Goal: Check status: Check status

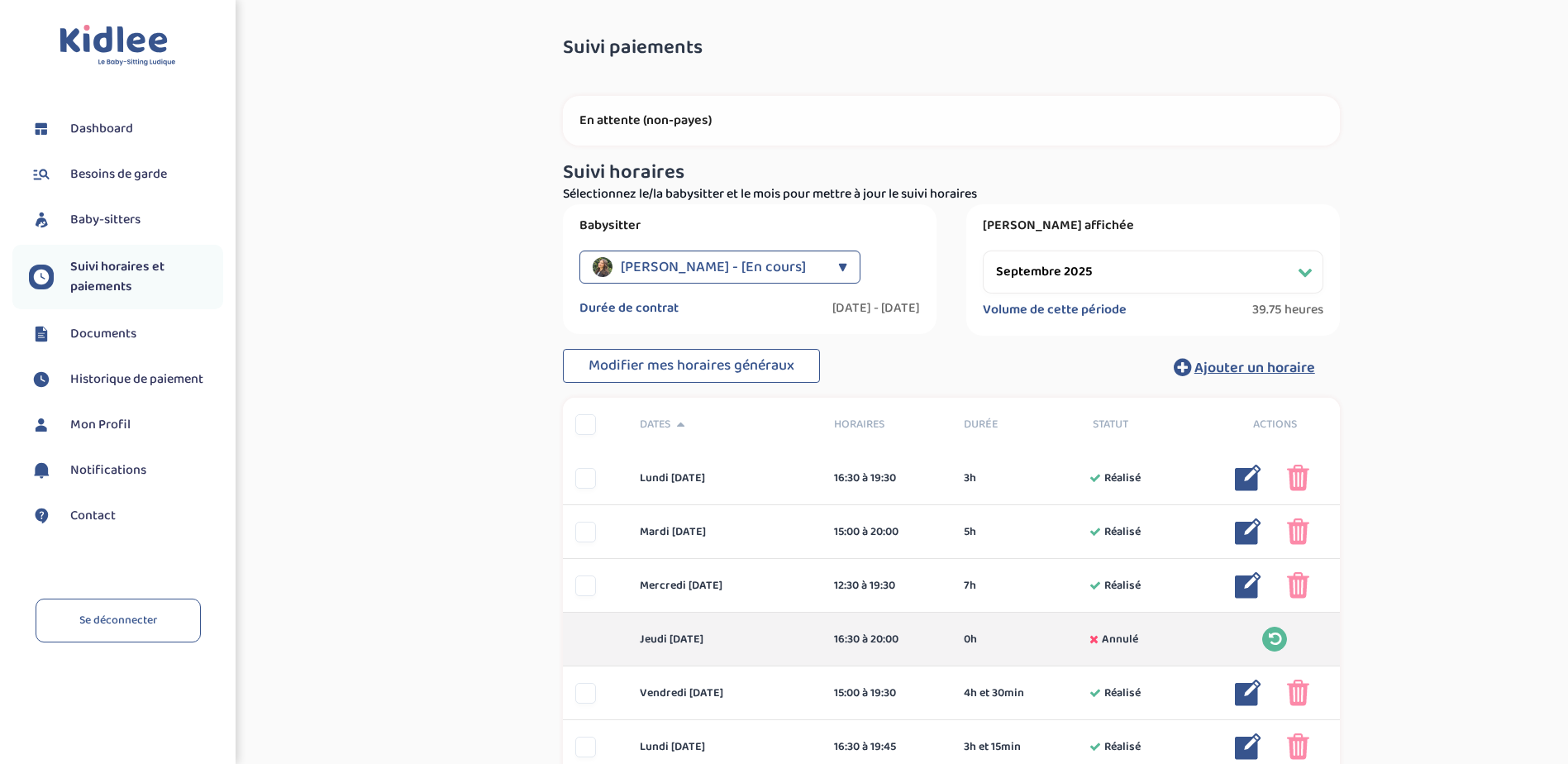
select select "septembre 2025"
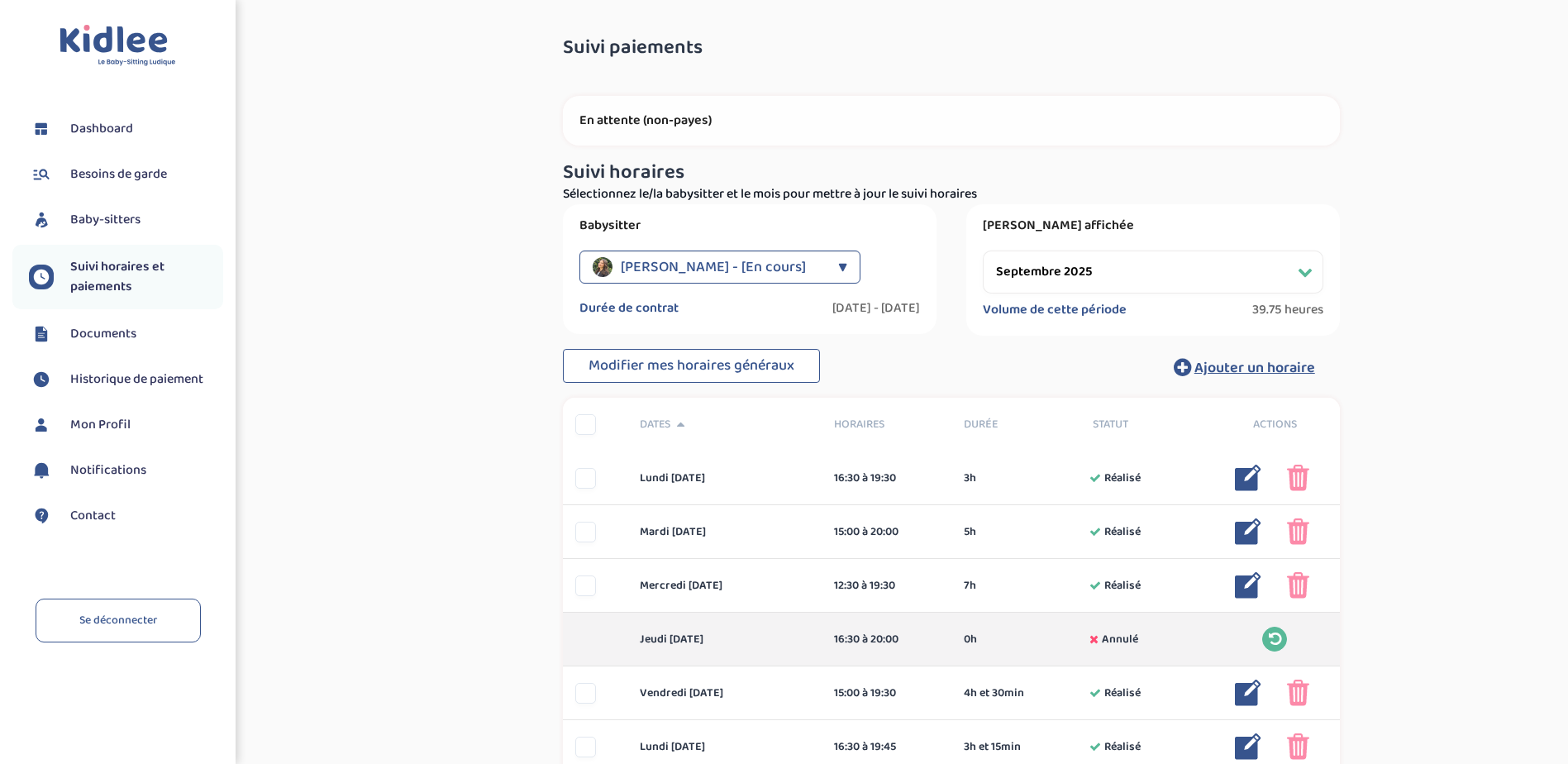
click at [127, 129] on span "Dashboard" at bounding box center [102, 129] width 63 height 20
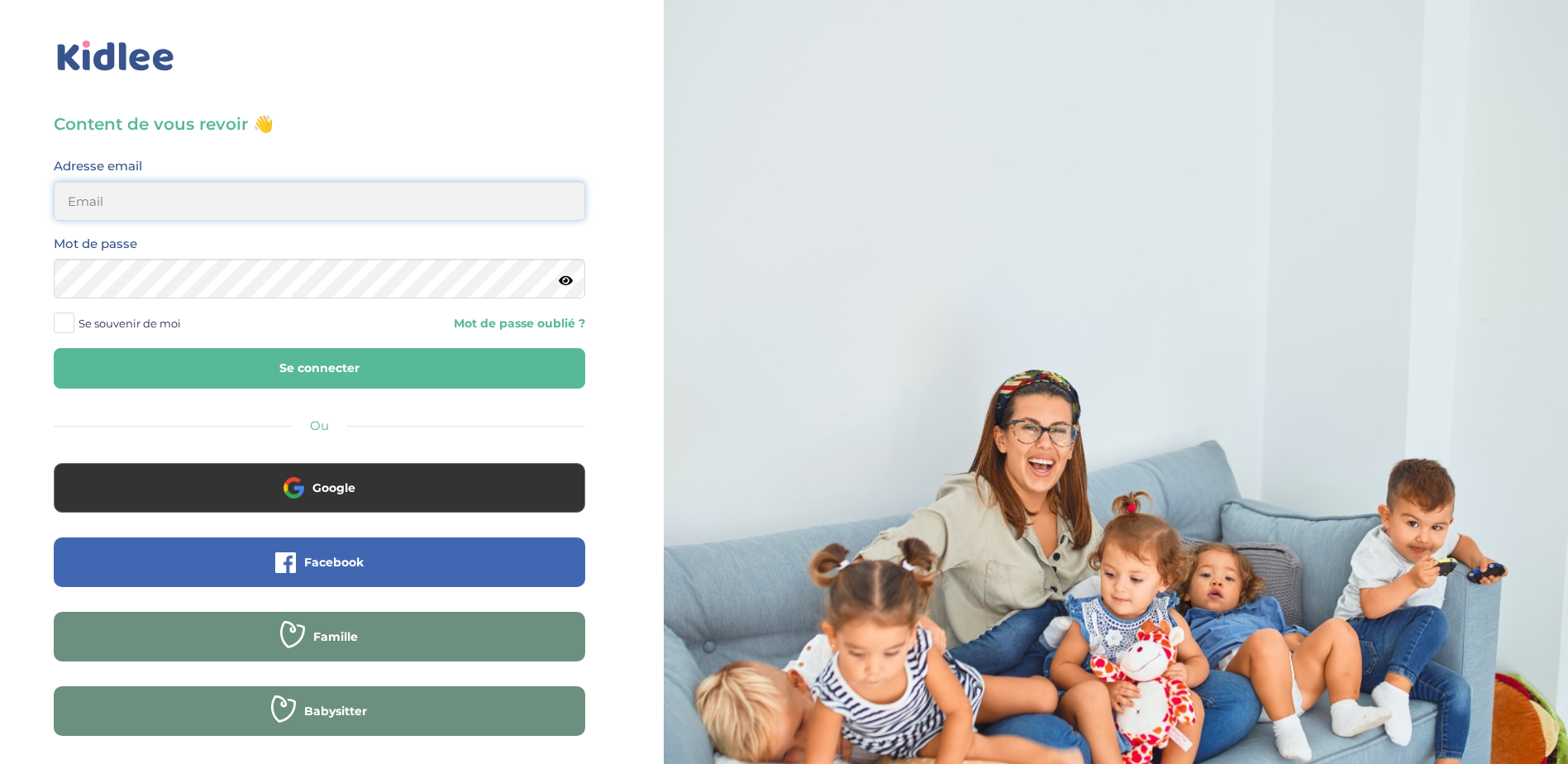
click at [295, 201] on input "email" at bounding box center [319, 201] width 531 height 40
click at [372, 198] on input "email" at bounding box center [319, 201] width 531 height 40
type input "veroapetit@gmail.com"
click at [324, 370] on button "Se connecter" at bounding box center [319, 368] width 531 height 41
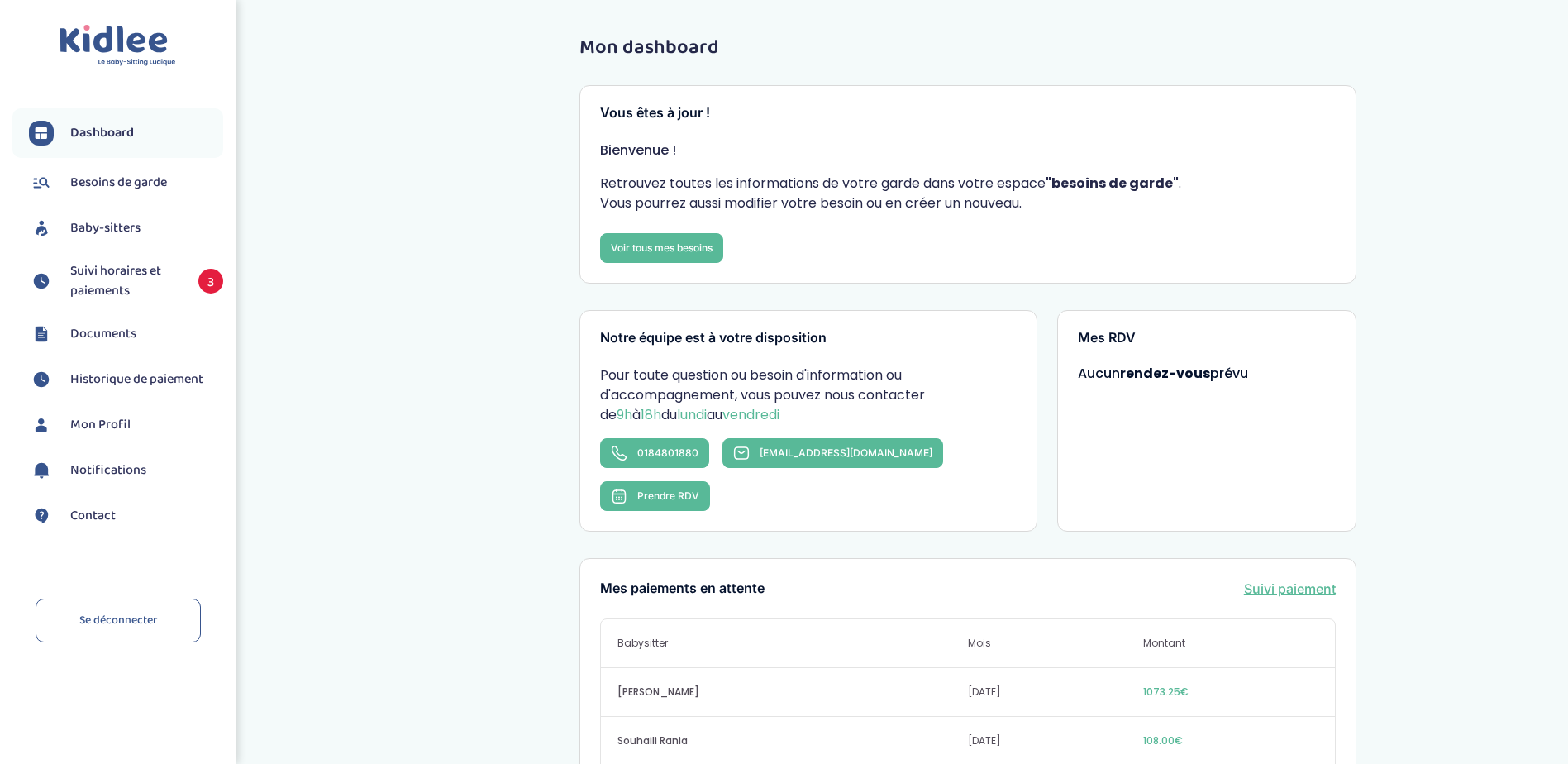
click at [115, 276] on span "Suivi horaires et paiements" at bounding box center [126, 281] width 111 height 40
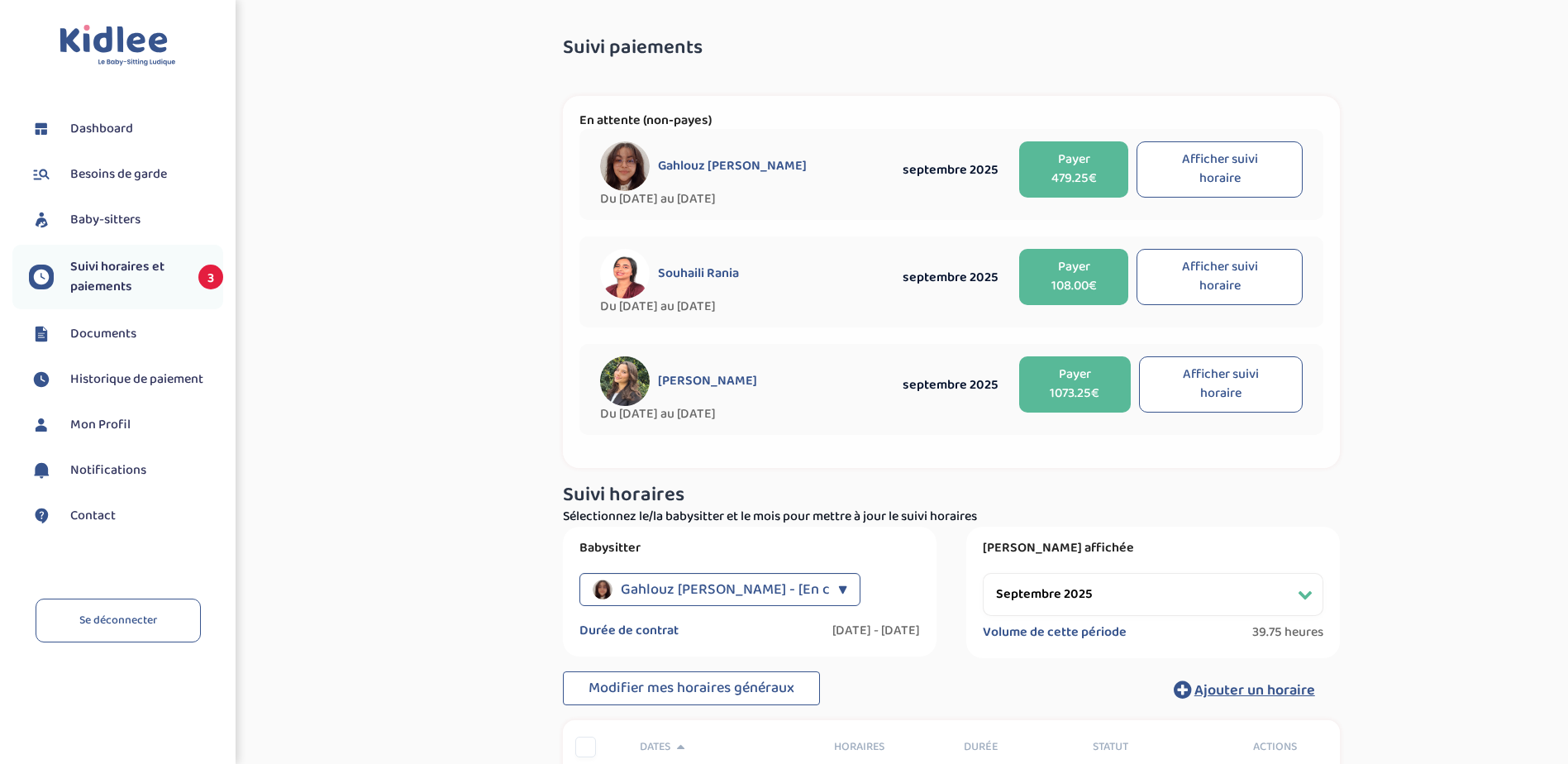
select select "septembre 2025"
click at [838, 589] on div "▼" at bounding box center [843, 589] width 9 height 33
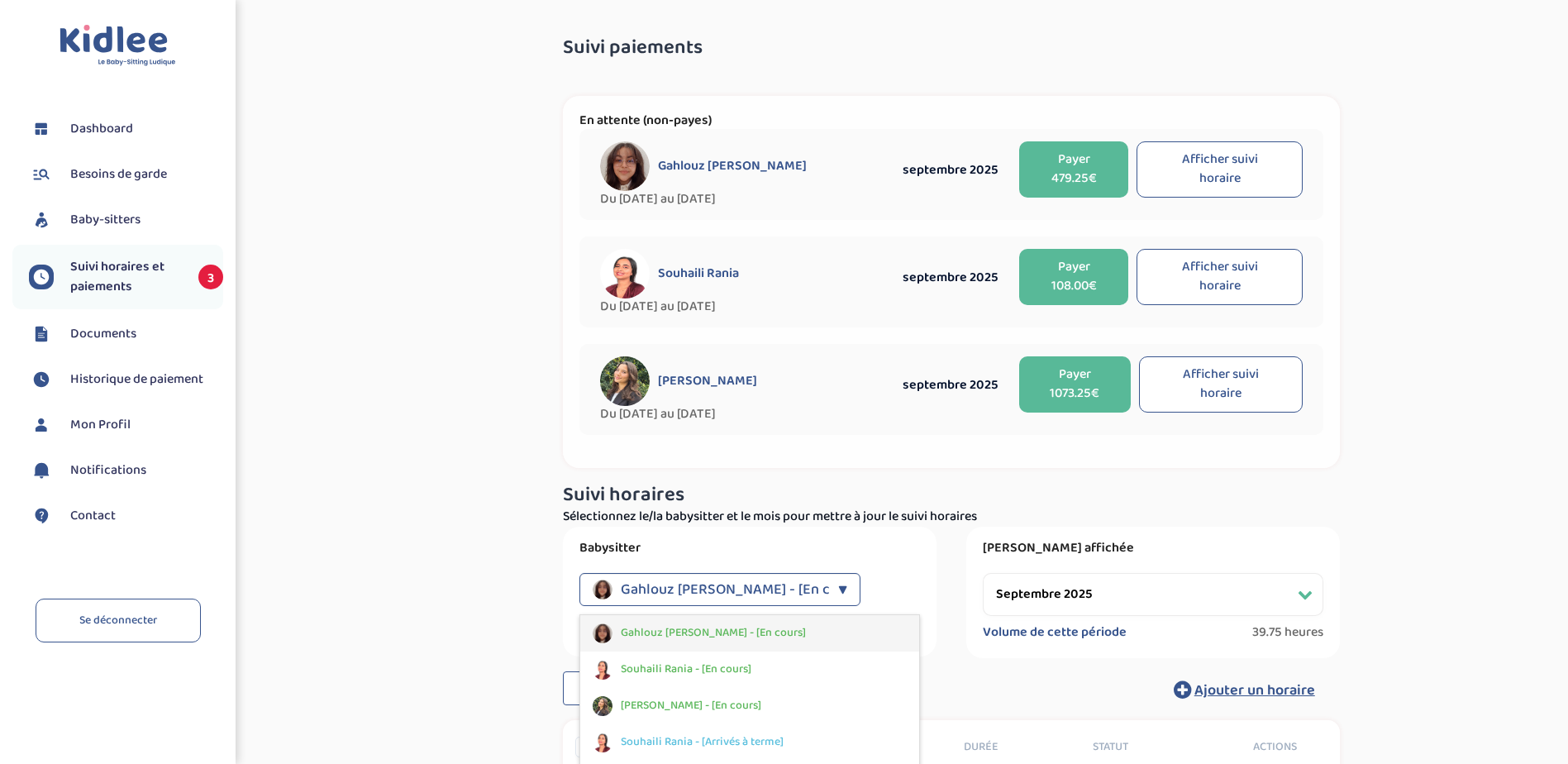
click at [785, 626] on div "Gahlouz [PERSON_NAME] - [En cours]" at bounding box center [750, 633] width 339 height 36
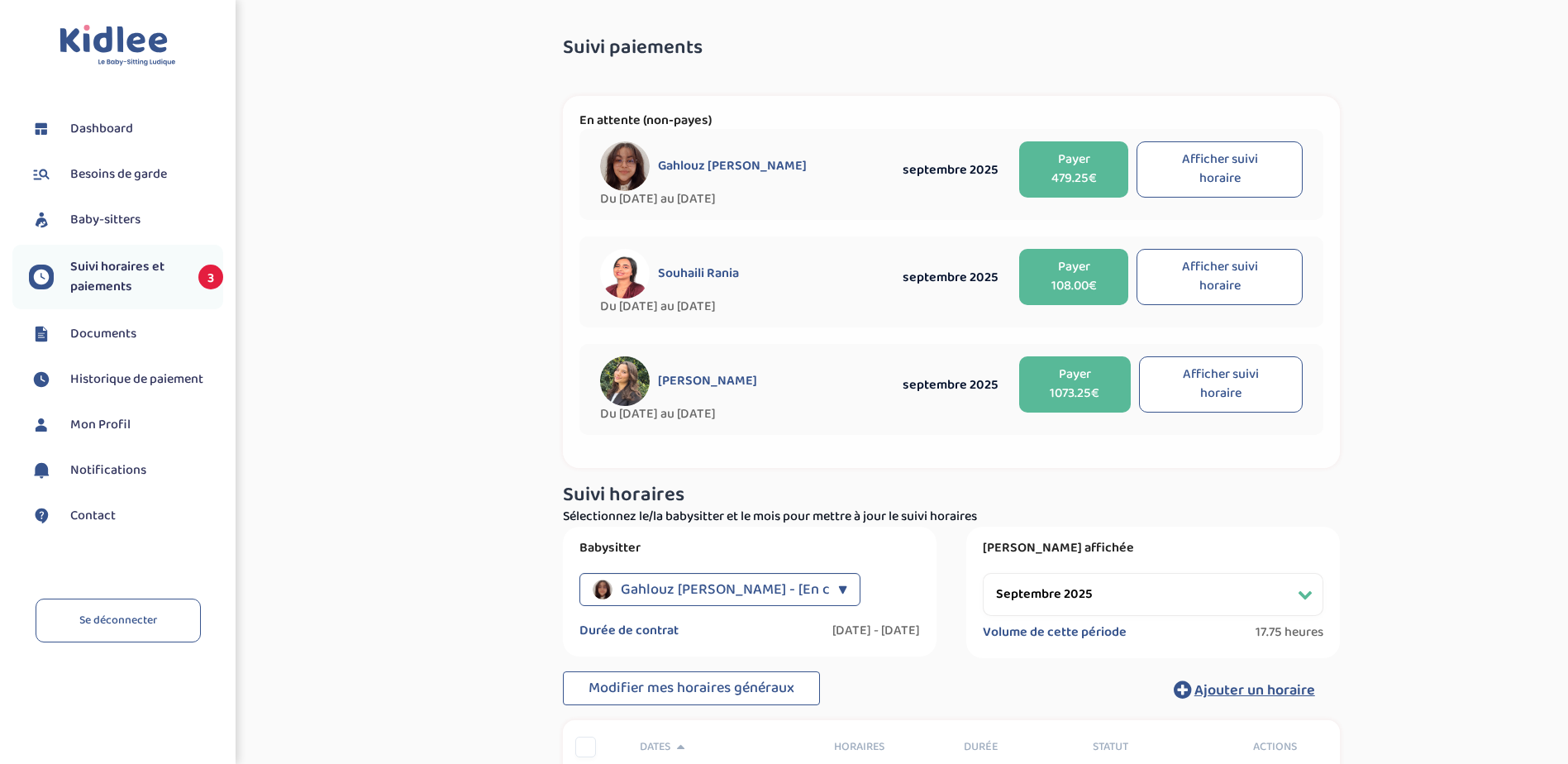
click at [822, 590] on div "Gahlouz [PERSON_NAME] - [En cours]" at bounding box center [711, 589] width 237 height 33
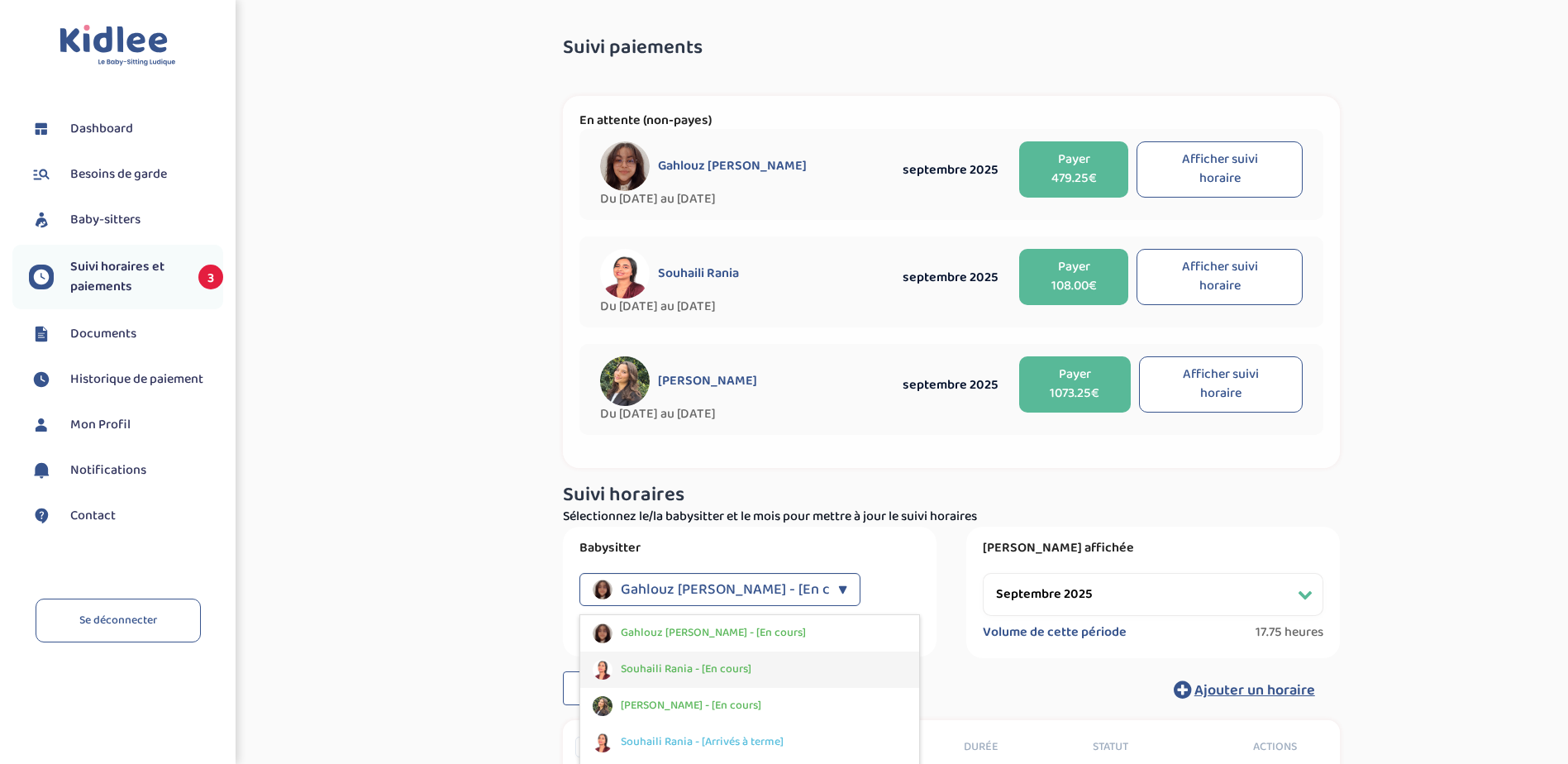
click at [797, 672] on div "Souhaili Rania - [En cours]" at bounding box center [750, 670] width 339 height 36
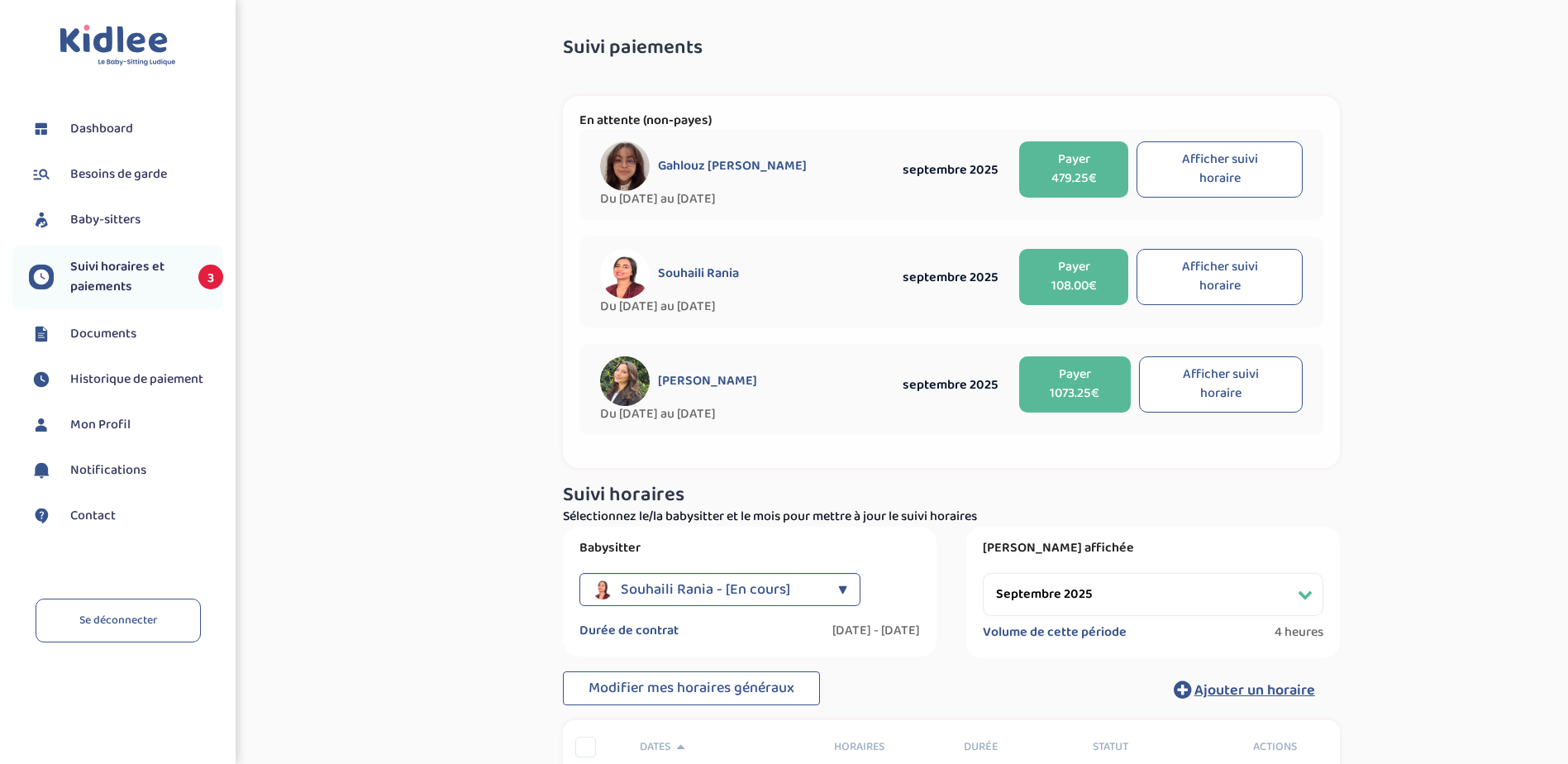
click at [846, 581] on div "▼" at bounding box center [843, 589] width 9 height 33
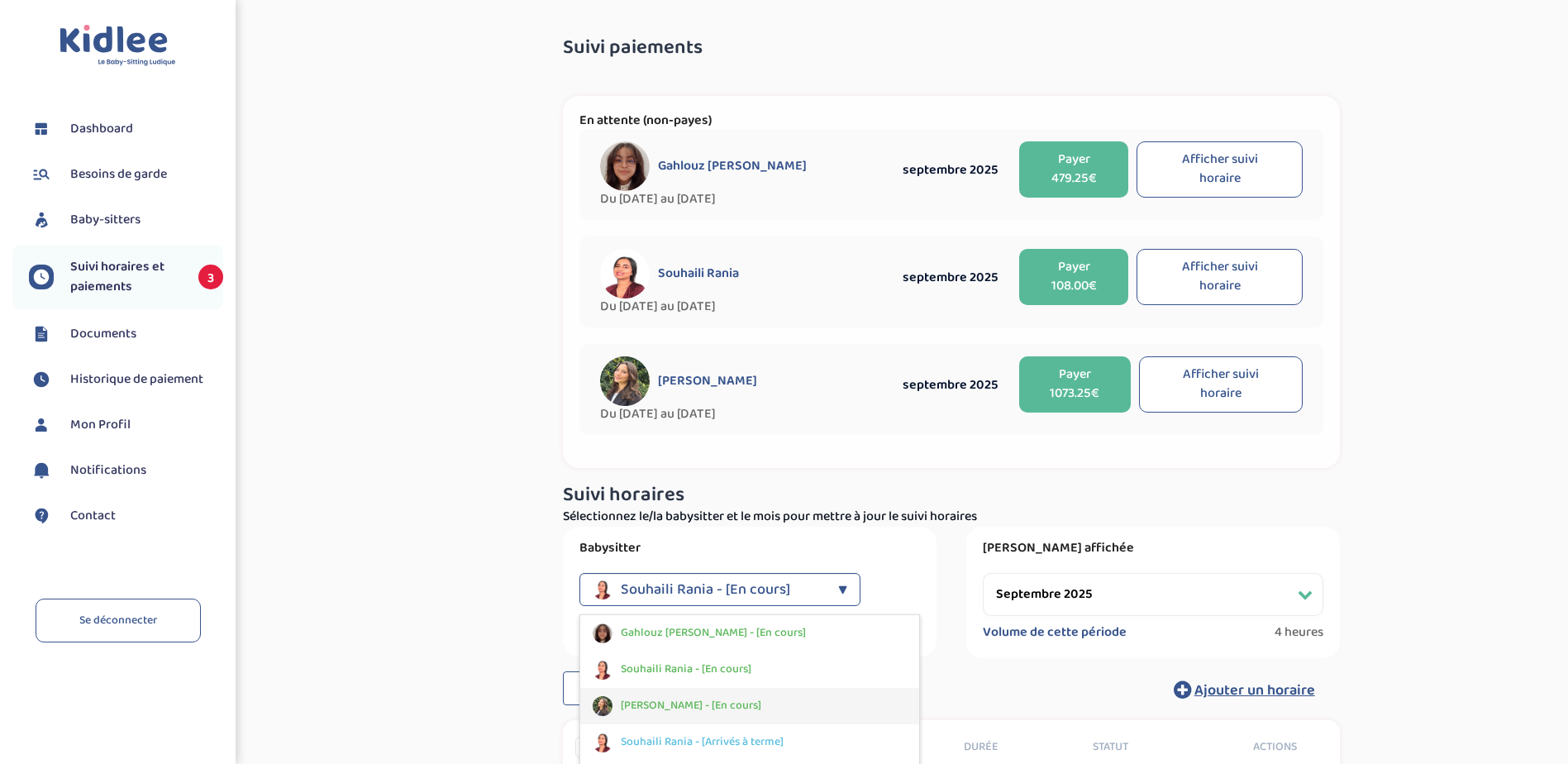
click at [829, 701] on div "[PERSON_NAME] - [En cours]" at bounding box center [750, 706] width 339 height 36
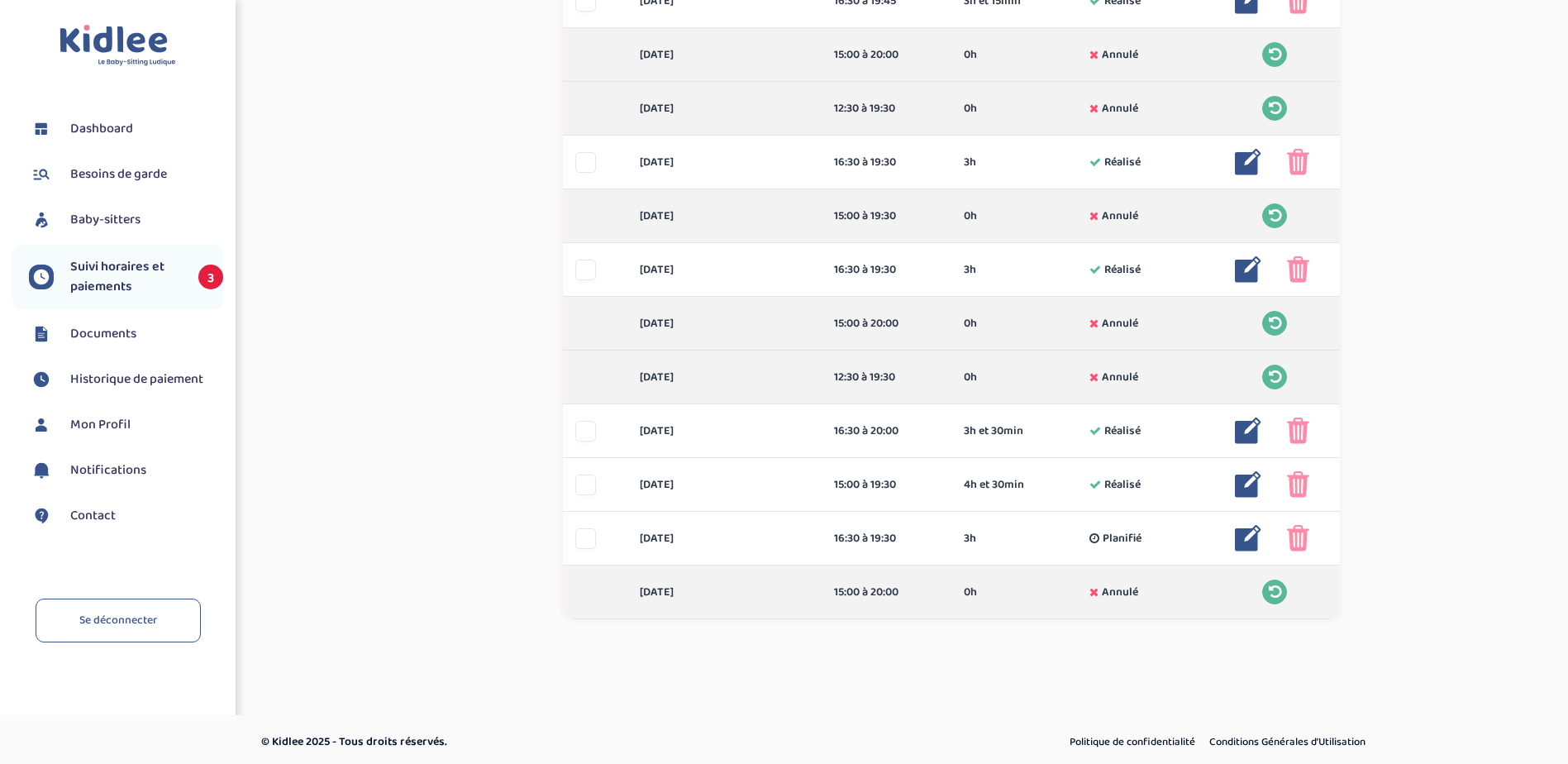
scroll to position [1073, 0]
